Goal: Information Seeking & Learning: Check status

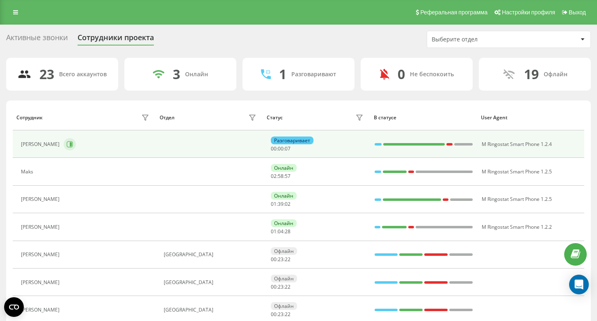
click at [69, 141] on button at bounding box center [70, 144] width 12 height 12
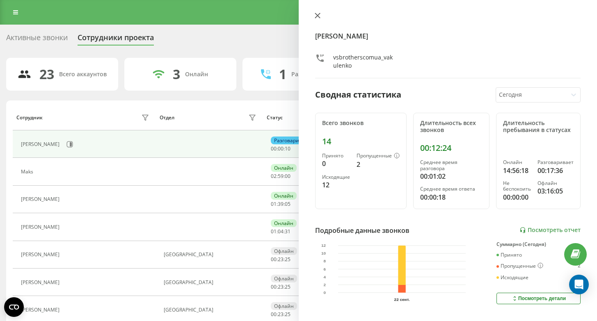
click at [321, 16] on button at bounding box center [317, 16] width 11 height 8
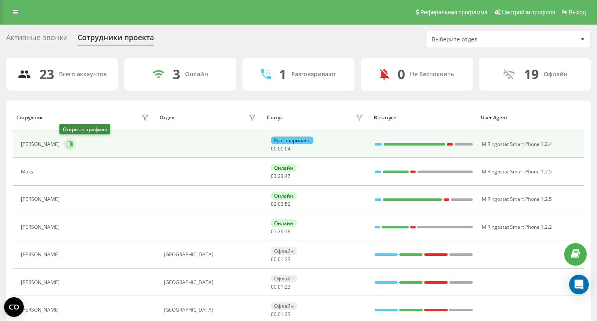
click at [66, 146] on icon at bounding box center [69, 144] width 7 height 7
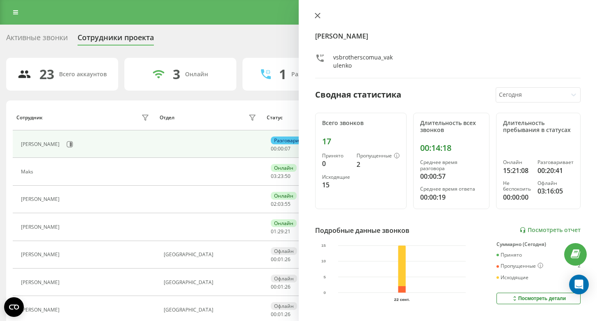
click at [318, 13] on icon at bounding box center [318, 16] width 6 height 6
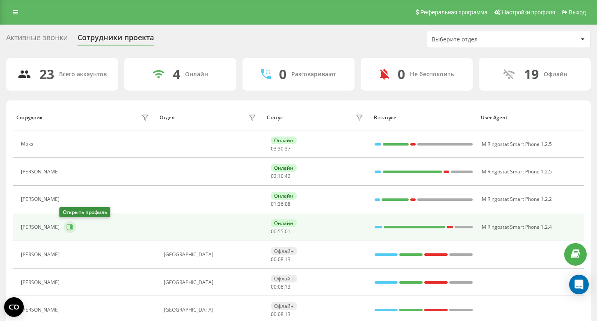
click at [66, 229] on icon at bounding box center [69, 227] width 7 height 7
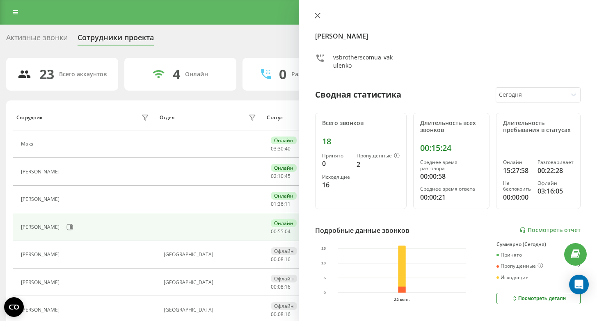
click at [318, 16] on icon at bounding box center [317, 15] width 5 height 5
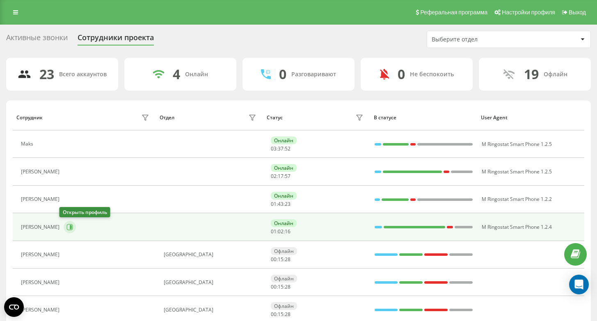
click at [64, 229] on button at bounding box center [70, 227] width 12 height 12
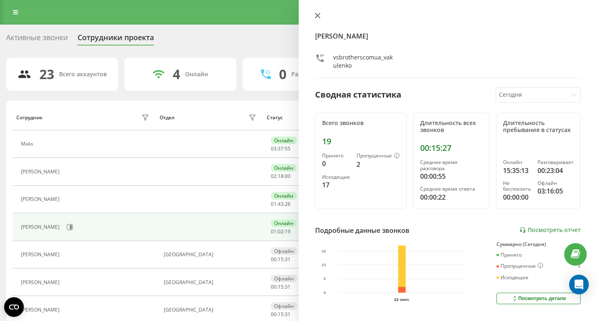
click at [318, 16] on icon at bounding box center [318, 16] width 6 height 6
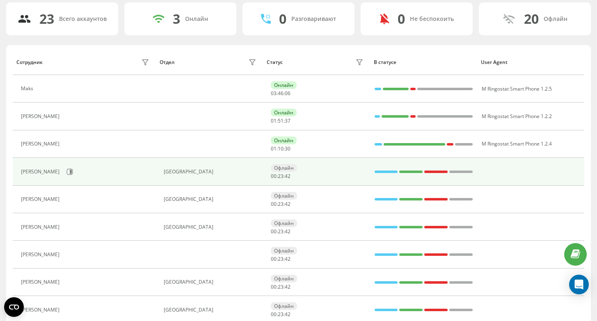
scroll to position [57, 0]
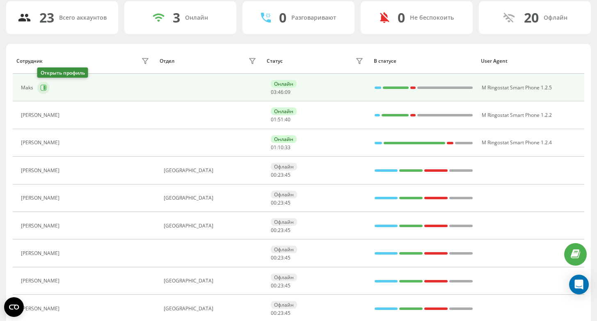
click at [42, 88] on icon at bounding box center [43, 88] width 7 height 7
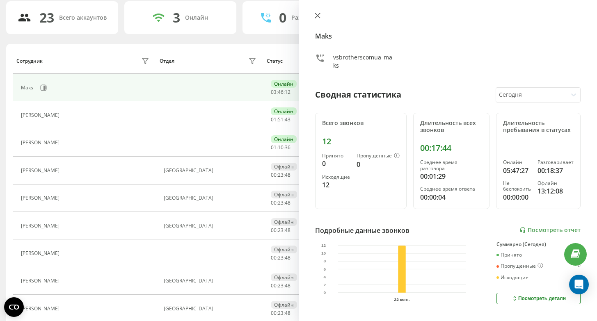
click at [316, 14] on icon at bounding box center [318, 16] width 6 height 6
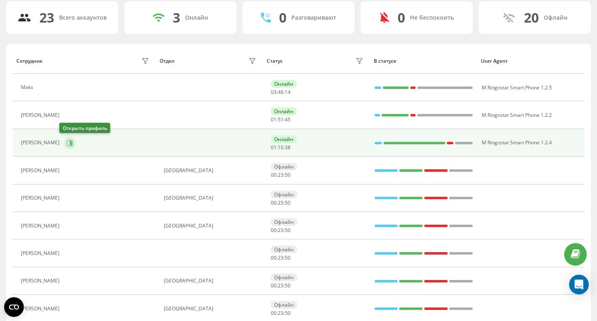
click at [64, 139] on button at bounding box center [70, 143] width 12 height 12
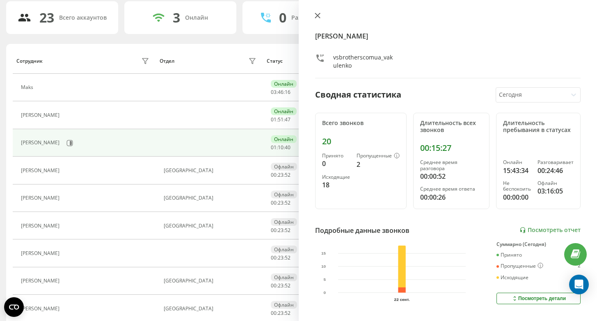
click at [315, 16] on icon at bounding box center [318, 16] width 6 height 6
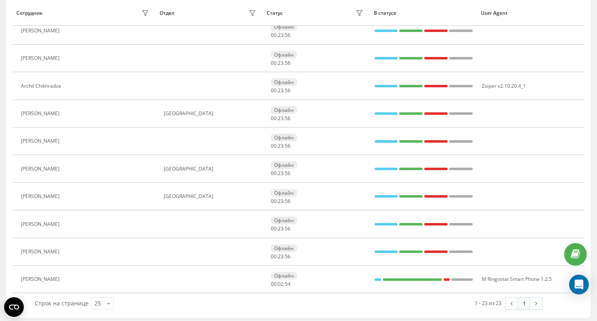
scroll to position [476, 0]
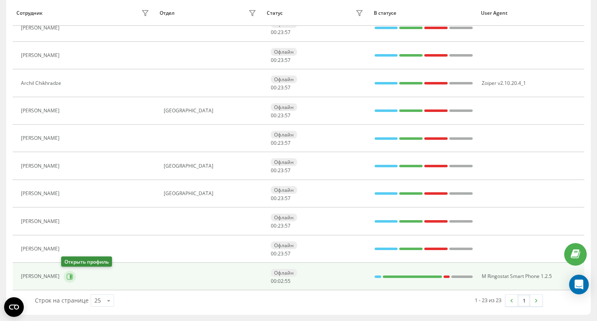
click at [70, 277] on icon at bounding box center [71, 276] width 2 height 4
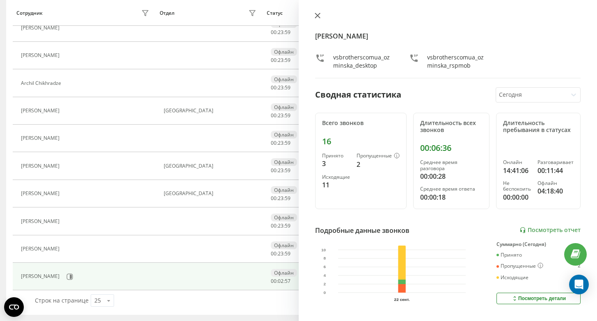
click at [318, 16] on icon at bounding box center [318, 16] width 6 height 6
